Goal: Task Accomplishment & Management: Use online tool/utility

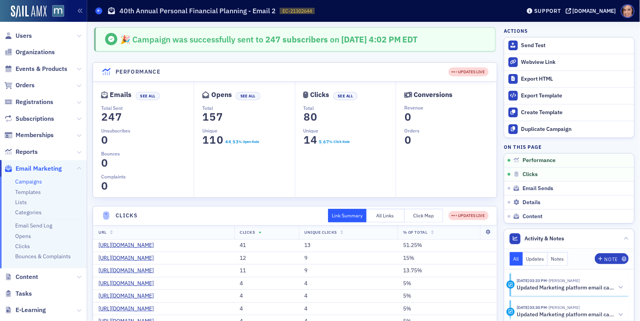
click at [96, 13] on span at bounding box center [98, 10] width 7 height 7
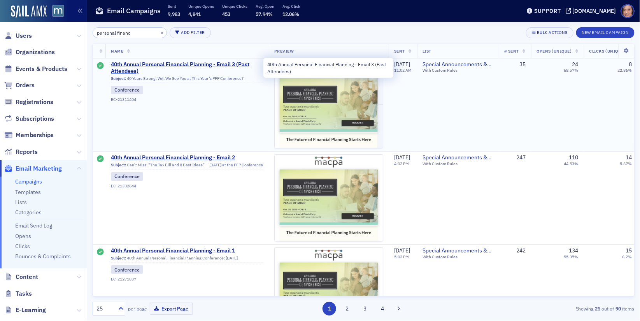
click at [231, 63] on span "40th Annual Personal Financial Planning - Email 3 (Past Attendees)" at bounding box center [187, 68] width 153 height 14
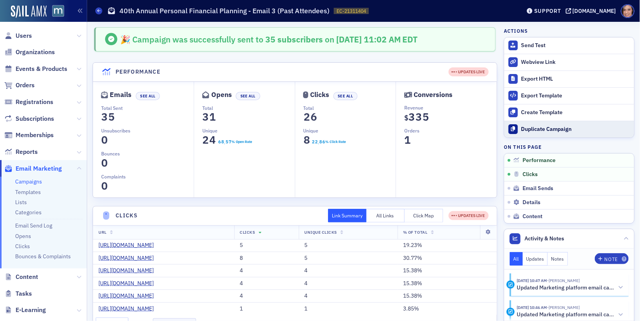
click at [540, 127] on div "Duplicate Campaign" at bounding box center [575, 129] width 109 height 7
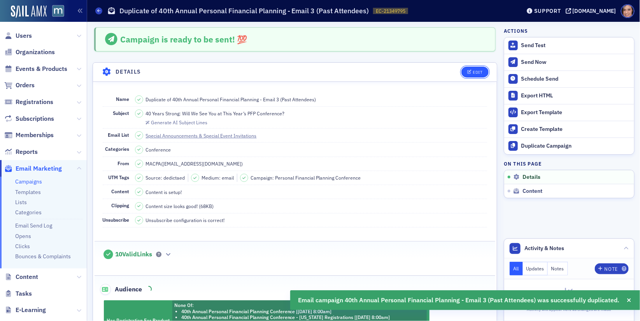
click at [475, 70] on div "Edit" at bounding box center [478, 72] width 10 height 4
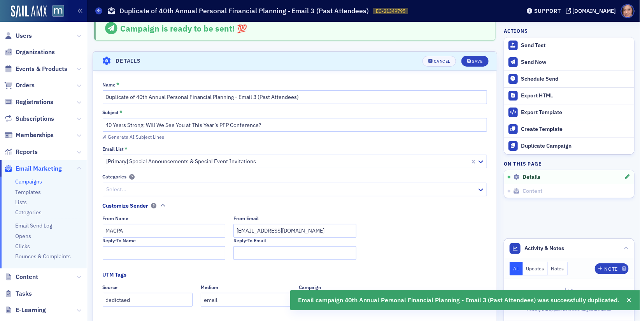
scroll to position [36, 0]
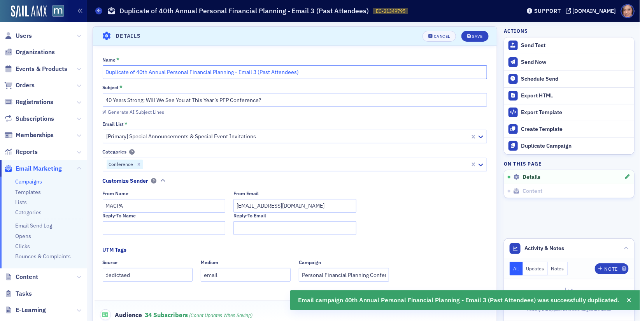
click at [254, 68] on input "Duplicate of 40th Annual Personal Financial Planning - Email 3 (Past Attendees)" at bounding box center [295, 72] width 385 height 14
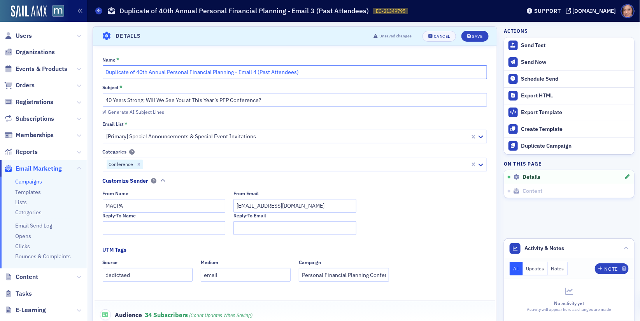
drag, startPoint x: 136, startPoint y: 72, endPoint x: 103, endPoint y: 72, distance: 33.1
click at [103, 72] on input "Duplicate of 40th Annual Personal Financial Planning - Email 4 (Past Attendees)" at bounding box center [295, 72] width 385 height 14
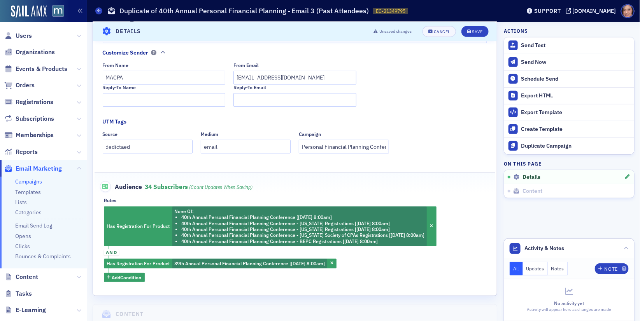
scroll to position [233, 0]
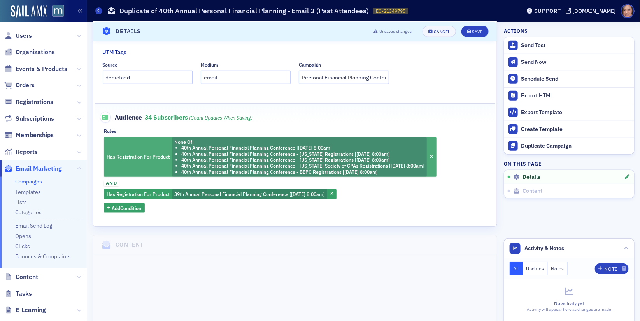
type input "40th Annual Personal Financial Planning - Email 4 (Past Attendees)"
click at [184, 160] on li "40th Annual Personal Financial Planning Conference - [US_STATE] Registrations […" at bounding box center [303, 160] width 244 height 6
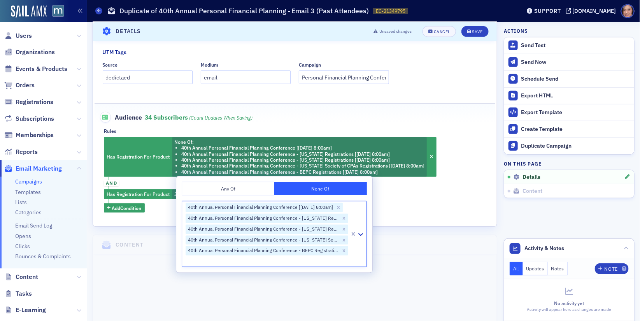
click at [258, 185] on button "Any Of" at bounding box center [228, 189] width 93 height 14
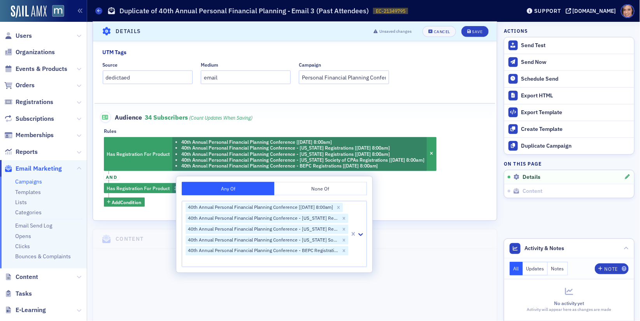
click at [445, 177] on div "Has Registration For Product 40th Annual Personal Financial Planning Conference…" at bounding box center [295, 172] width 382 height 70
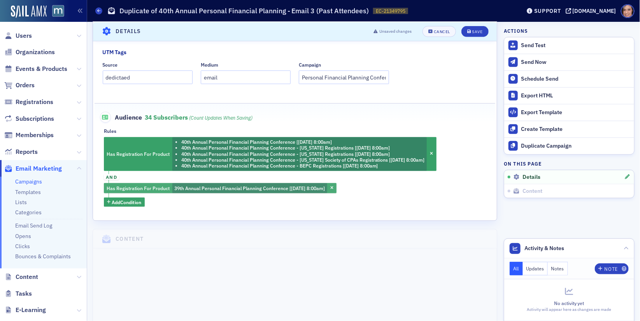
click at [269, 188] on span "39th Annual Personal Financial Planning Conference [[DATE] 8:00am]" at bounding box center [249, 188] width 151 height 6
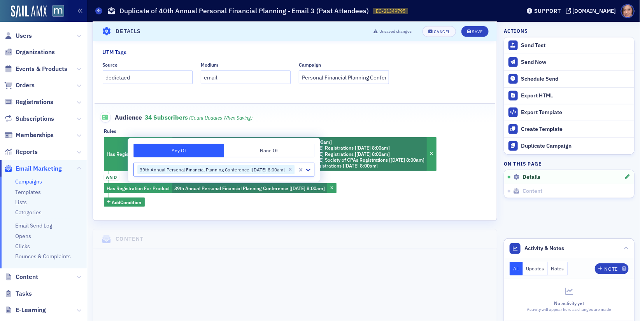
click at [260, 146] on button "None Of" at bounding box center [269, 151] width 91 height 14
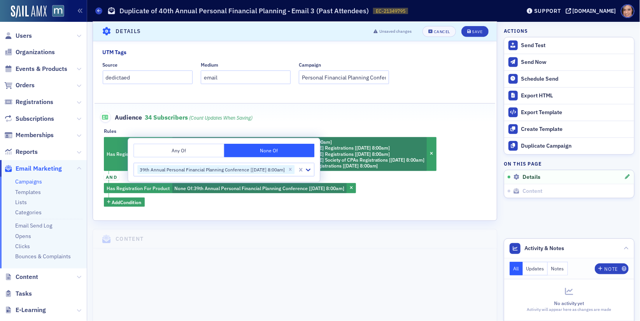
click at [434, 200] on div "Has Registration For Product 40th Annual Personal Financial Planning Conference…" at bounding box center [295, 172] width 382 height 70
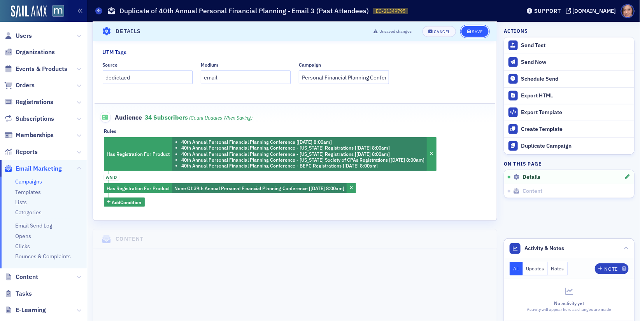
click at [471, 27] on button "Save" at bounding box center [474, 31] width 27 height 11
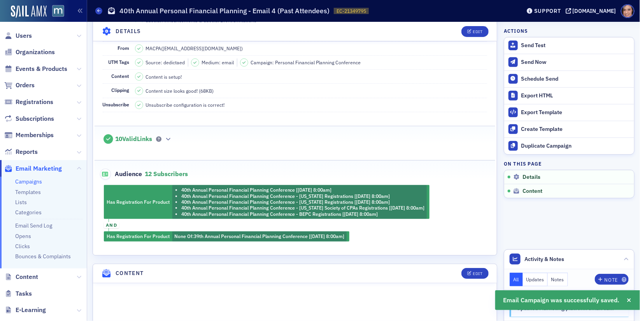
scroll to position [89, 0]
